Goal: Register for event/course

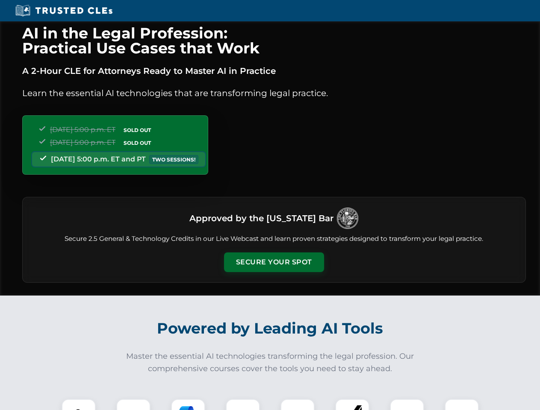
click at [273, 262] on button "Secure Your Spot" at bounding box center [274, 263] width 100 height 20
click at [79, 405] on img at bounding box center [78, 416] width 25 height 25
